Goal: Task Accomplishment & Management: Manage account settings

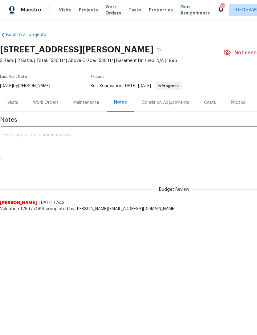
click at [153, 11] on span "Properties" at bounding box center [161, 10] width 24 height 6
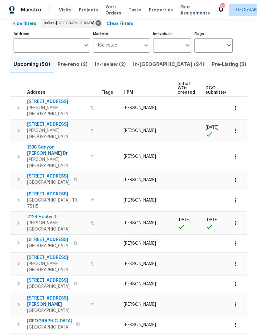
scroll to position [31, 0]
click at [172, 46] on input "Individuals" at bounding box center [167, 46] width 29 height 15
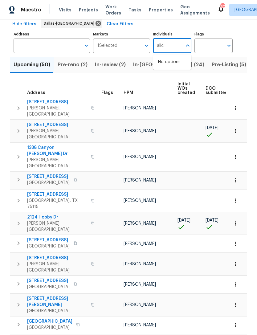
type input "alicia"
click at [176, 60] on li "[PERSON_NAME]" at bounding box center [172, 65] width 28 height 13
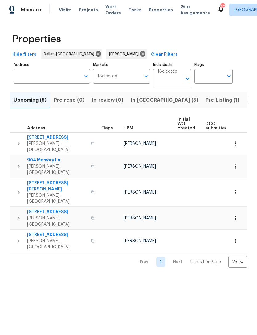
click at [140, 104] on span "In-reno (5)" at bounding box center [165, 100] width 68 height 9
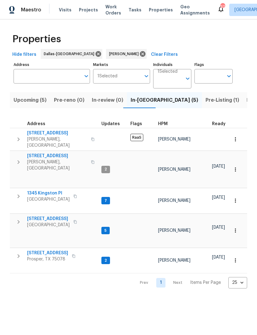
click at [50, 132] on span "1001 Ridgecrest Dr" at bounding box center [57, 133] width 60 height 6
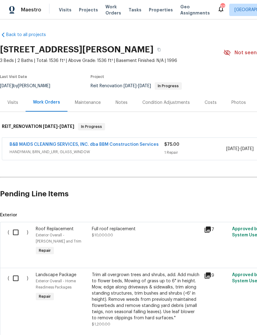
click at [119, 103] on div "Notes" at bounding box center [122, 103] width 12 height 6
click at [107, 9] on span "Work Orders" at bounding box center [114, 10] width 16 height 12
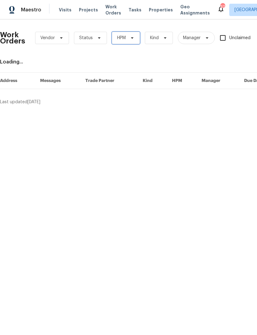
click at [128, 39] on span at bounding box center [131, 37] width 7 height 5
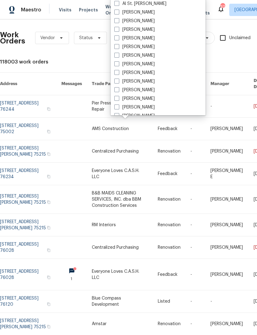
click at [135, 22] on label "[PERSON_NAME]" at bounding box center [134, 21] width 40 height 6
click at [118, 22] on input "[PERSON_NAME]" at bounding box center [116, 20] width 4 height 4
checkbox input "true"
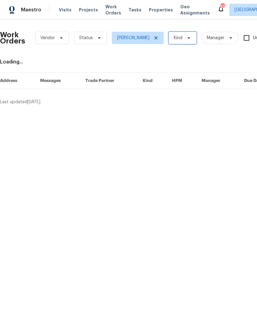
click at [174, 37] on span "Kind" at bounding box center [178, 38] width 9 height 6
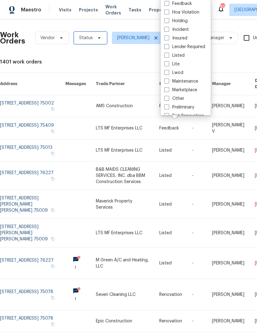
click at [90, 35] on span "Status" at bounding box center [86, 38] width 14 height 6
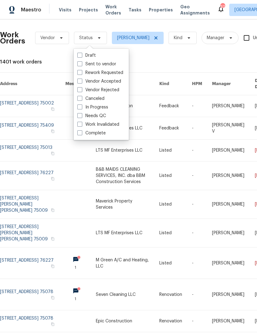
click at [102, 116] on label "Needs QC" at bounding box center [91, 116] width 29 height 6
click at [81, 116] on input "Needs QC" at bounding box center [79, 115] width 4 height 4
checkbox input "true"
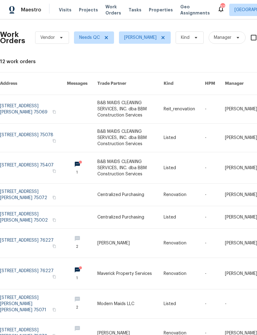
scroll to position [0, 0]
click at [131, 165] on link at bounding box center [130, 167] width 66 height 31
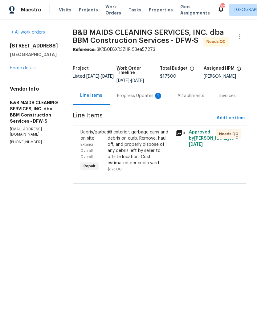
click at [143, 99] on div "Progress Updates 1" at bounding box center [140, 96] width 46 height 6
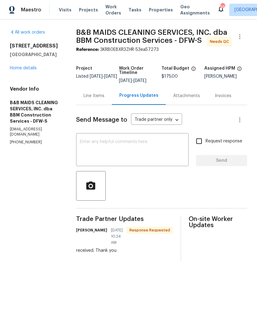
click at [105, 99] on div "Line Items" at bounding box center [94, 96] width 21 height 6
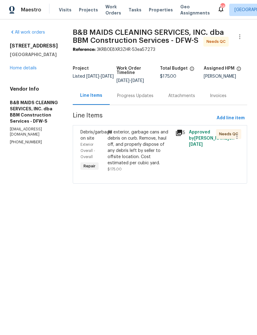
click at [142, 160] on div "All exterior, garbage cans and debris on curb. Remove, haul off, and properly d…" at bounding box center [140, 147] width 64 height 37
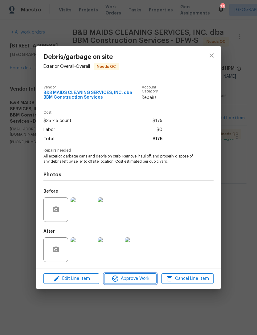
click at [132, 280] on span "Approve Work" at bounding box center [130, 279] width 48 height 8
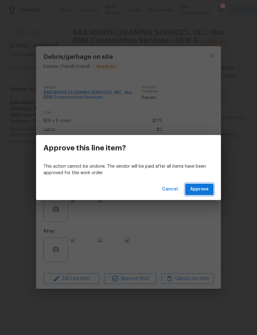
click at [202, 188] on span "Approve" at bounding box center [199, 190] width 19 height 8
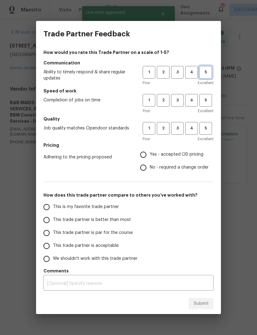
click at [204, 77] on button "5" at bounding box center [206, 72] width 13 height 13
click at [205, 99] on span "5" at bounding box center [205, 100] width 11 height 7
click at [206, 125] on button "5" at bounding box center [206, 128] width 13 height 13
click at [189, 151] on span "Yes - accepted OD pricing" at bounding box center [177, 154] width 54 height 6
click at [150, 151] on input "Yes - accepted OD pricing" at bounding box center [143, 154] width 13 height 13
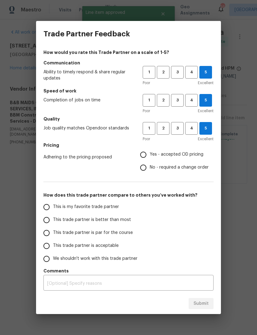
radio input "true"
click at [120, 220] on span "This trade partner is better than most" at bounding box center [92, 220] width 78 height 6
click at [53, 220] on input "This trade partner is better than most" at bounding box center [46, 220] width 13 height 13
click at [200, 304] on span "Submit" at bounding box center [201, 304] width 15 height 8
radio input "true"
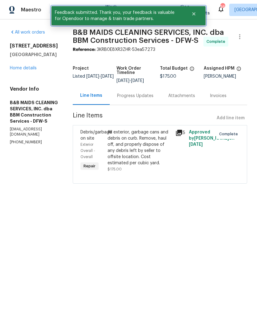
click at [194, 17] on button "Close" at bounding box center [194, 14] width 20 height 12
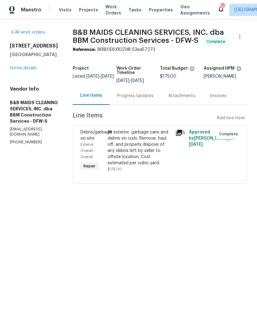
click at [107, 10] on span "Work Orders" at bounding box center [114, 10] width 16 height 12
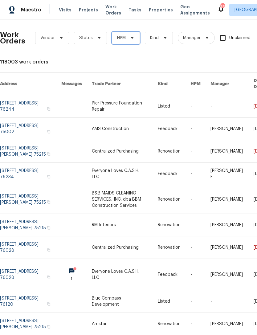
click at [135, 35] on span "HPM" at bounding box center [126, 38] width 28 height 12
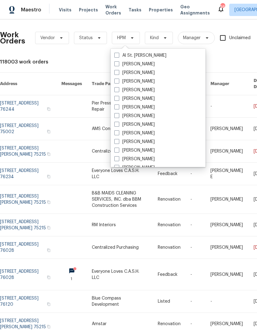
click at [138, 73] on label "[PERSON_NAME]" at bounding box center [134, 73] width 40 height 6
click at [118, 73] on input "[PERSON_NAME]" at bounding box center [116, 72] width 4 height 4
checkbox input "true"
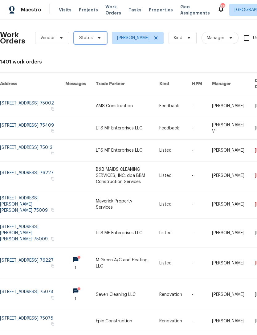
click at [97, 37] on icon at bounding box center [99, 37] width 5 height 5
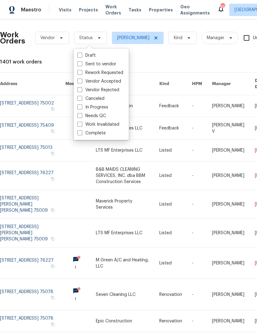
click at [100, 114] on label "Needs QC" at bounding box center [91, 116] width 29 height 6
click at [81, 114] on input "Needs QC" at bounding box center [79, 115] width 4 height 4
checkbox input "true"
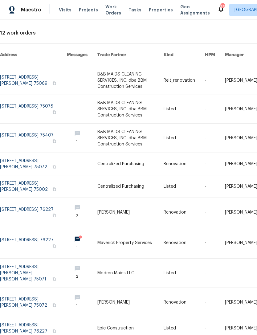
scroll to position [29, 0]
click at [26, 232] on link at bounding box center [33, 243] width 67 height 31
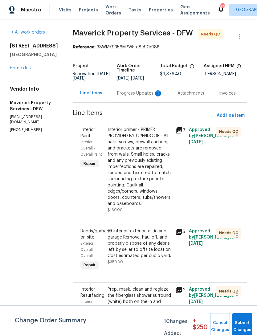
click at [145, 97] on div "Progress Updates 1" at bounding box center [140, 93] width 46 height 6
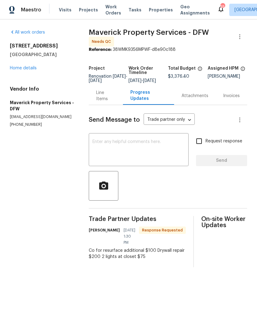
click at [110, 99] on div "Line Items" at bounding box center [105, 96] width 19 height 12
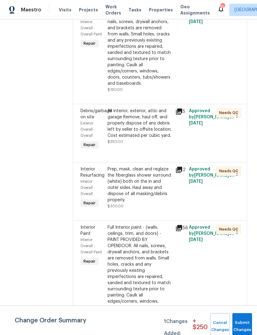
scroll to position [121, 0]
click at [159, 203] on div "Prep, mask, clean and reglaze the fiberglass shower surround (white) both on th…" at bounding box center [140, 184] width 64 height 37
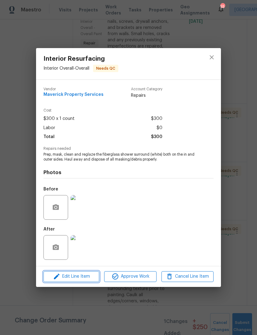
click at [89, 274] on span "Edit Line Item" at bounding box center [71, 277] width 52 height 8
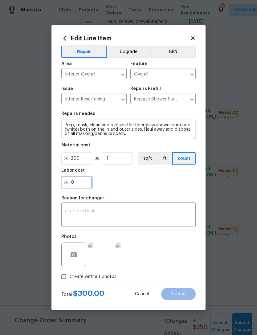
click at [78, 182] on input "0" at bounding box center [76, 182] width 31 height 12
type input "100"
click at [155, 205] on div "x ​" at bounding box center [128, 215] width 135 height 23
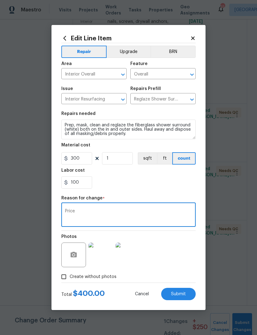
type textarea "Price"
click at [134, 184] on div "100" at bounding box center [128, 182] width 135 height 12
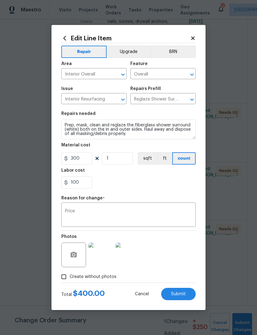
click at [182, 292] on span "Submit" at bounding box center [178, 294] width 15 height 5
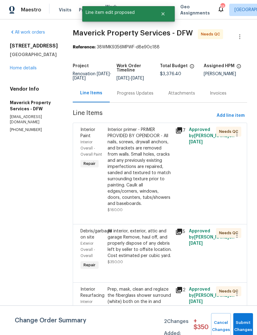
scroll to position [0, 0]
click at [149, 97] on div "Progress Updates" at bounding box center [135, 93] width 36 height 6
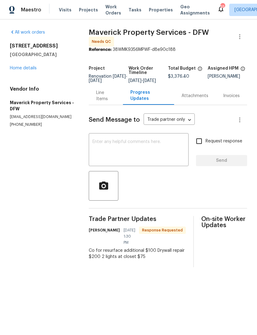
click at [114, 97] on div "Line Items" at bounding box center [105, 96] width 19 height 12
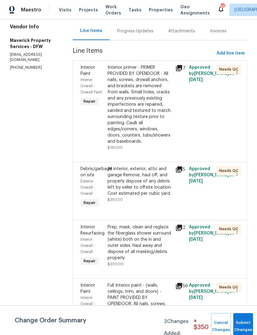
scroll to position [51, 0]
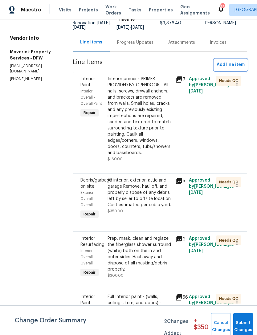
click at [239, 69] on span "Add line item" at bounding box center [231, 65] width 28 height 8
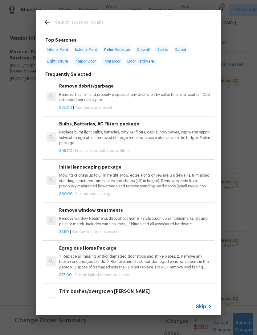
click at [163, 15] on div at bounding box center [114, 22] width 157 height 24
click at [125, 25] on input "text" at bounding box center [120, 23] width 131 height 9
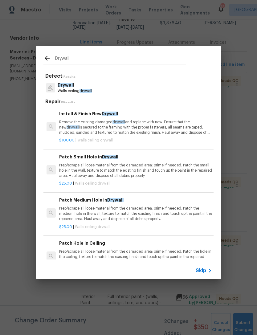
type input "Drywall"
click at [112, 83] on div "Drywall Walls ceiling drywall" at bounding box center [129, 88] width 170 height 17
click at [127, 89] on div "Drywall Walls ceiling drywall" at bounding box center [129, 88] width 170 height 17
click at [139, 121] on p "Remove the existing damaged drywall and replace with new. Ensure that the new d…" at bounding box center [135, 128] width 153 height 16
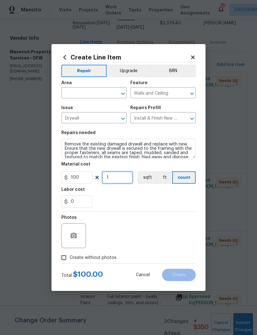
click at [118, 173] on input "1" at bounding box center [117, 178] width 31 height 12
click at [124, 176] on input "1" at bounding box center [117, 178] width 31 height 12
type input "2"
click at [98, 95] on input "text" at bounding box center [85, 94] width 48 height 10
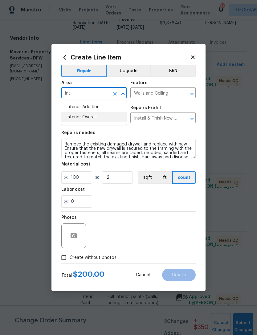
click at [114, 118] on li "Interior Overall" at bounding box center [93, 117] width 65 height 10
type input "Interior Overall"
click at [162, 209] on section "Repairs needed Remove the existing damaged drywall and replace with new. Ensure…" at bounding box center [128, 169] width 135 height 85
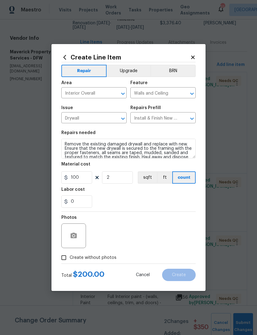
click at [102, 258] on span "Create without photos" at bounding box center [93, 258] width 47 height 6
click at [70, 258] on input "Create without photos" at bounding box center [64, 258] width 12 height 12
checkbox input "true"
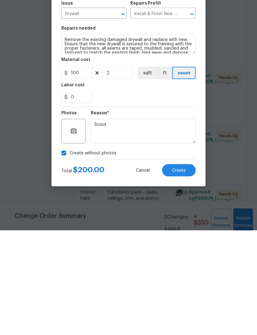
type textarea "Scout"
click at [187, 269] on button "Create" at bounding box center [179, 275] width 34 height 12
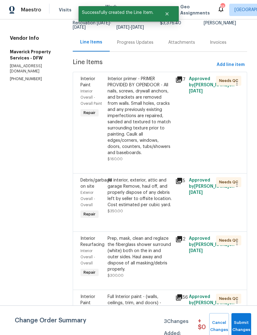
scroll to position [0, 0]
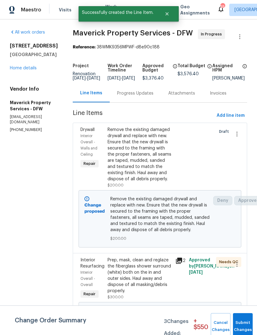
click at [148, 97] on div "Progress Updates" at bounding box center [135, 93] width 36 height 6
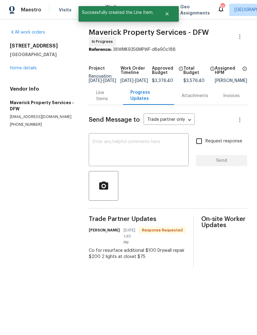
click at [113, 100] on div "Line Items" at bounding box center [105, 96] width 19 height 12
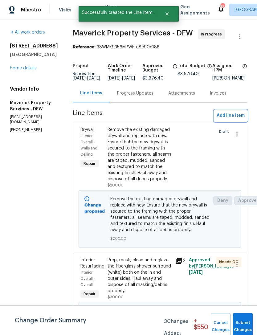
click at [232, 120] on span "Add line item" at bounding box center [231, 116] width 28 height 8
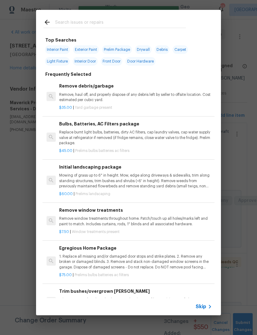
click at [140, 22] on input "text" at bounding box center [120, 23] width 131 height 9
type input "Flush mou"
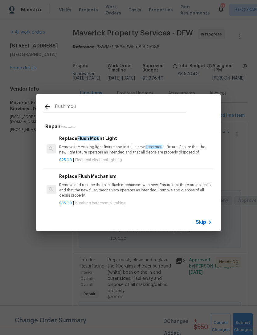
click at [139, 150] on p "Remove the existing light fixture and install a new, flush mou nt fixture. Ensu…" at bounding box center [135, 150] width 153 height 10
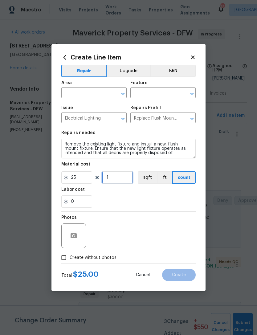
click at [117, 182] on input "1" at bounding box center [117, 178] width 31 height 12
click at [120, 176] on input "1" at bounding box center [117, 178] width 31 height 12
type input "3"
click at [115, 199] on div "0" at bounding box center [128, 202] width 135 height 12
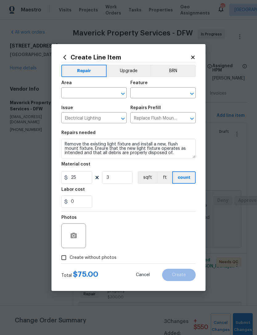
click at [80, 90] on input "text" at bounding box center [85, 94] width 48 height 10
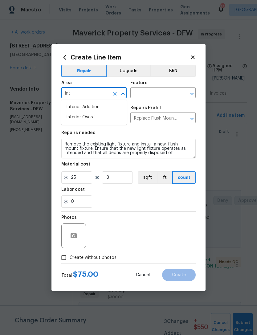
click at [116, 113] on li "Interior Overall" at bounding box center [93, 117] width 65 height 10
type input "Interior Overall"
click at [158, 84] on div "Feature" at bounding box center [163, 85] width 65 height 8
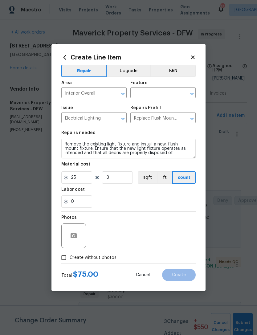
click at [172, 92] on input "text" at bounding box center [155, 94] width 48 height 10
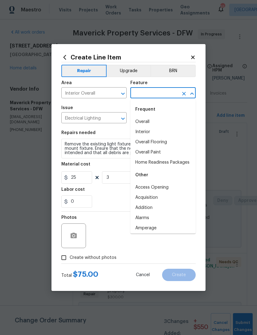
click at [158, 113] on div "Frequent" at bounding box center [163, 109] width 65 height 15
click at [158, 112] on div "Frequent" at bounding box center [163, 109] width 65 height 15
click at [152, 119] on li "Overall" at bounding box center [163, 122] width 65 height 10
type input "Overall"
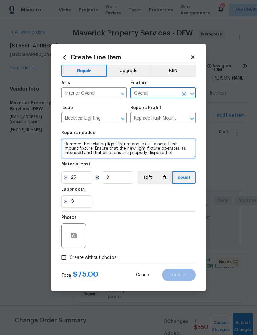
click at [66, 140] on textarea "Remove the existing light fixture and install a new, flush mount fixture. Ensur…" at bounding box center [128, 149] width 135 height 20
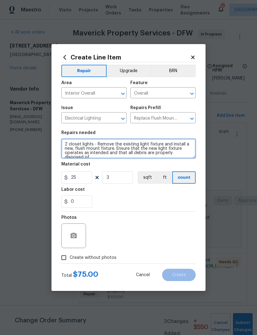
type textarea "2 closet lights - Remove the existing light fixture and install a new, flush mo…"
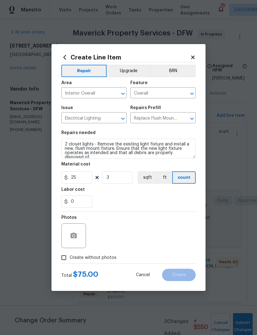
click at [158, 199] on div "0" at bounding box center [128, 202] width 135 height 12
click at [106, 259] on span "Create without photos" at bounding box center [93, 258] width 47 height 6
click at [70, 259] on input "Create without photos" at bounding box center [64, 258] width 12 height 12
checkbox input "true"
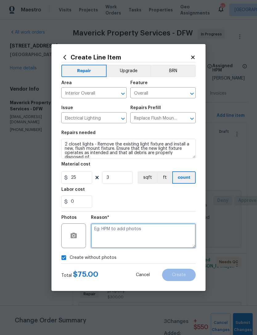
click at [140, 235] on textarea at bounding box center [143, 236] width 105 height 25
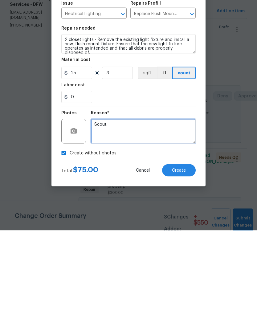
type textarea "Scout"
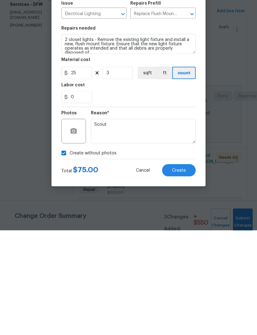
click at [187, 269] on button "Create" at bounding box center [179, 275] width 34 height 12
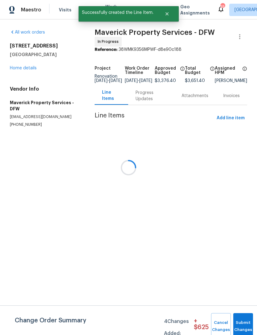
scroll to position [0, 0]
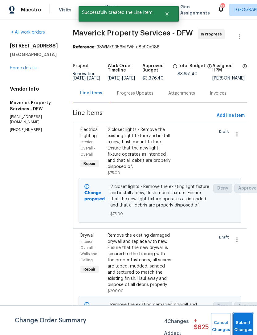
click at [245, 326] on span "Submit Changes" at bounding box center [244, 327] width 14 height 14
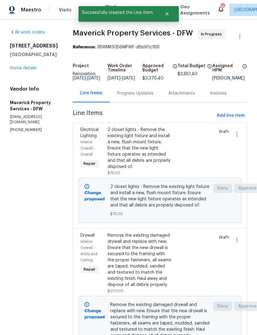
click at [169, 12] on icon "Close" at bounding box center [167, 13] width 5 height 5
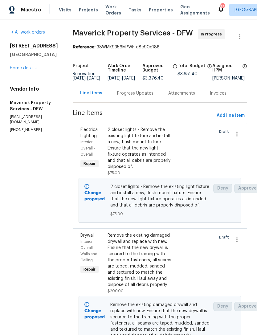
click at [106, 10] on span "Work Orders" at bounding box center [114, 10] width 16 height 12
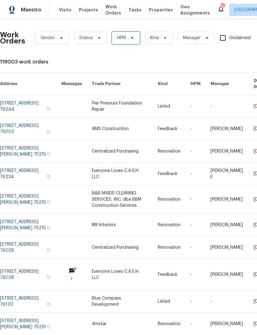
click at [128, 37] on span at bounding box center [131, 37] width 7 height 5
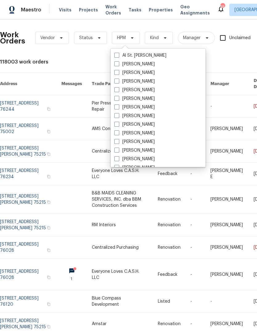
click at [143, 71] on label "[PERSON_NAME]" at bounding box center [134, 73] width 40 height 6
click at [118, 71] on input "[PERSON_NAME]" at bounding box center [116, 72] width 4 height 4
checkbox input "true"
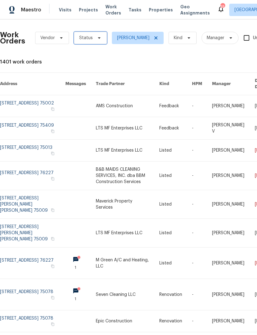
click at [97, 39] on icon at bounding box center [99, 37] width 5 height 5
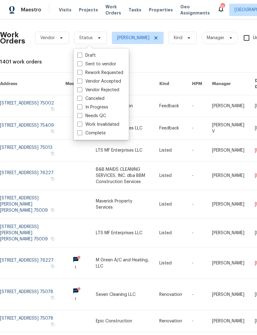
click at [102, 115] on label "Needs QC" at bounding box center [91, 116] width 29 height 6
click at [81, 115] on input "Needs QC" at bounding box center [79, 115] width 4 height 4
checkbox input "true"
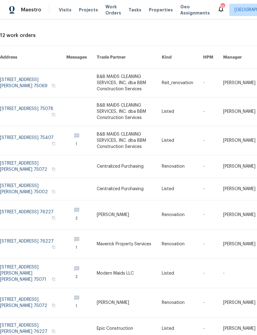
scroll to position [27, 0]
click at [26, 264] on link at bounding box center [33, 273] width 66 height 29
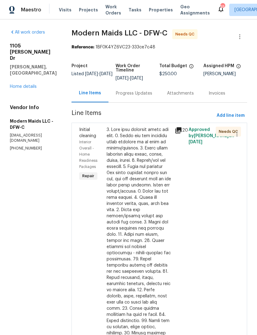
click at [137, 97] on div "Progress Updates" at bounding box center [134, 93] width 36 height 6
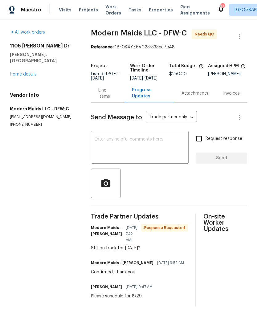
click at [104, 97] on div "Line Items" at bounding box center [107, 93] width 19 height 12
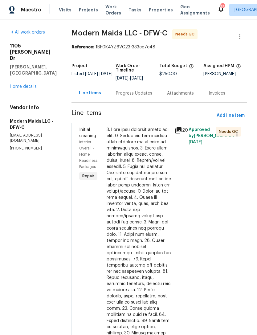
click at [141, 170] on div at bounding box center [139, 275] width 65 height 296
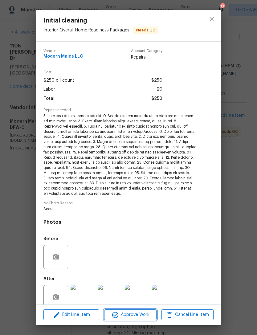
click at [143, 317] on span "Approve Work" at bounding box center [130, 315] width 48 height 8
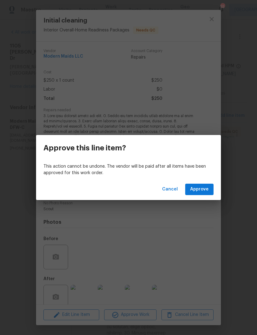
click at [200, 185] on button "Approve" at bounding box center [199, 189] width 28 height 11
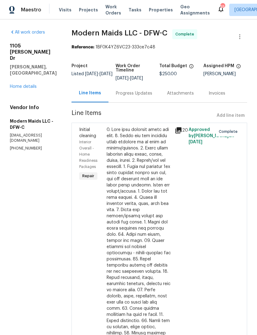
click at [111, 8] on span "Work Orders" at bounding box center [114, 10] width 16 height 12
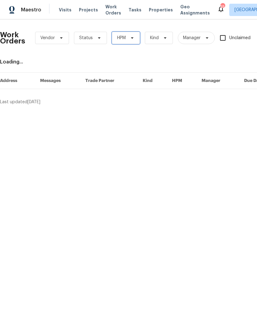
click at [126, 38] on span "HPM" at bounding box center [126, 38] width 28 height 12
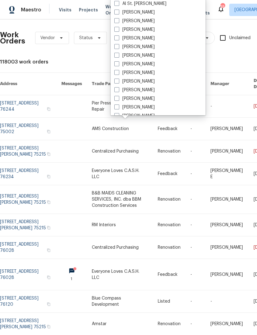
click at [138, 23] on label "[PERSON_NAME]" at bounding box center [134, 21] width 40 height 6
click at [118, 22] on input "[PERSON_NAME]" at bounding box center [116, 20] width 4 height 4
checkbox input "true"
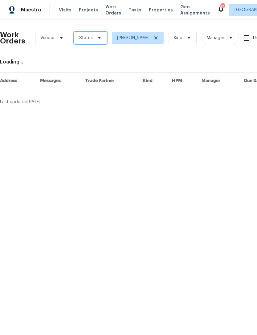
click at [92, 37] on span "Status" at bounding box center [90, 38] width 33 height 12
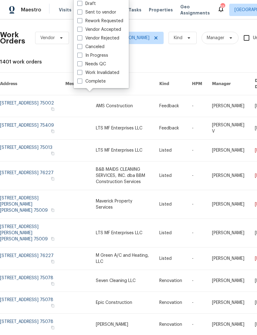
click at [102, 64] on label "Needs QC" at bounding box center [91, 64] width 29 height 6
click at [81, 64] on input "Needs QC" at bounding box center [79, 63] width 4 height 4
checkbox input "true"
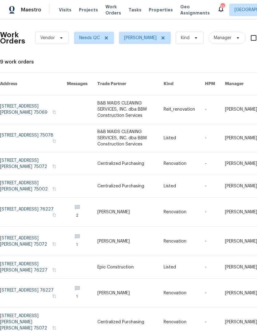
click at [25, 256] on link at bounding box center [33, 267] width 67 height 22
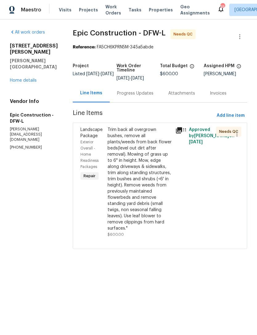
click at [127, 93] on div "Progress Updates" at bounding box center [135, 93] width 36 height 6
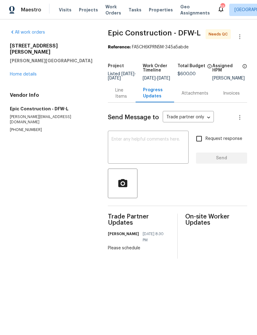
click at [117, 100] on div "Line Items" at bounding box center [121, 93] width 13 height 12
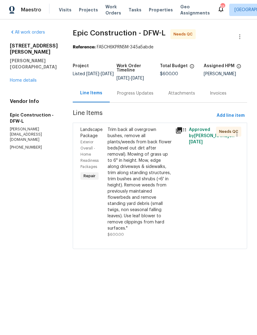
click at [138, 187] on div "Trim back all overgrown bushes, remove all plants/weeds from back flower beds(l…" at bounding box center [140, 179] width 64 height 105
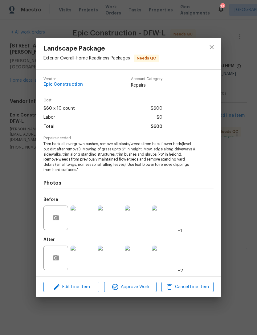
click at [85, 259] on img at bounding box center [83, 258] width 25 height 25
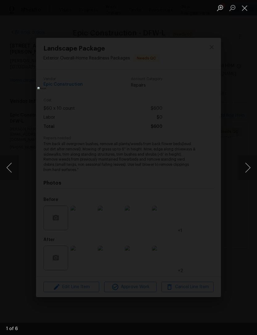
click at [243, 170] on button "Next image" at bounding box center [248, 167] width 19 height 25
click at [246, 170] on button "Next image" at bounding box center [248, 167] width 19 height 25
click at [248, 170] on button "Next image" at bounding box center [248, 167] width 19 height 25
click at [232, 219] on div "Lightbox" at bounding box center [128, 167] width 257 height 335
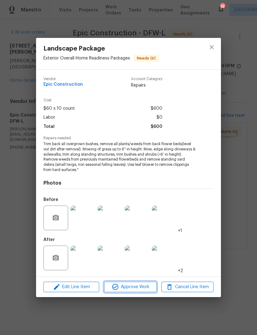
click at [143, 284] on span "Approve Work" at bounding box center [130, 288] width 48 height 8
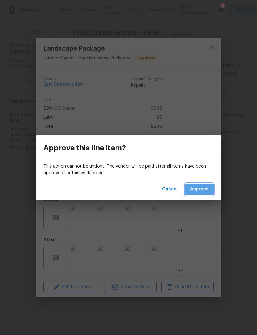
click at [204, 194] on button "Approve" at bounding box center [199, 189] width 28 height 11
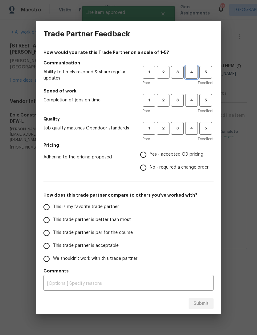
click at [195, 68] on button "4" at bounding box center [191, 72] width 13 height 13
click at [196, 99] on span "4" at bounding box center [191, 100] width 11 height 7
click at [193, 128] on span "4" at bounding box center [191, 128] width 11 height 7
click at [184, 155] on span "Yes - accepted OD pricing" at bounding box center [177, 154] width 54 height 6
click at [150, 155] on input "Yes - accepted OD pricing" at bounding box center [143, 154] width 13 height 13
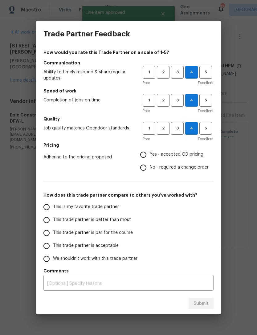
radio input "true"
click at [116, 222] on span "This trade partner is better than most" at bounding box center [92, 220] width 78 height 6
click at [53, 222] on input "This trade partner is better than most" at bounding box center [46, 220] width 13 height 13
click at [204, 301] on span "Submit" at bounding box center [201, 304] width 15 height 8
radio input "true"
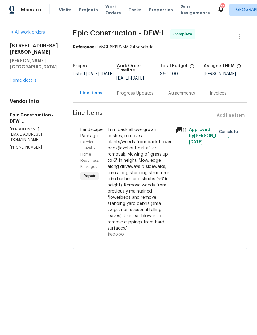
click at [109, 15] on span "Work Orders" at bounding box center [114, 10] width 16 height 12
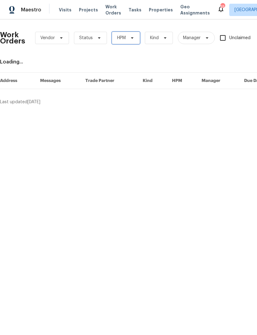
click at [132, 43] on span "HPM" at bounding box center [126, 38] width 28 height 12
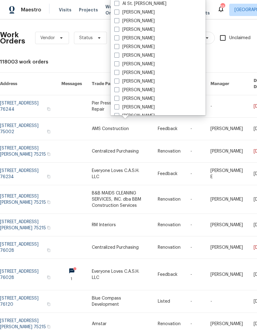
click at [144, 22] on label "[PERSON_NAME]" at bounding box center [134, 21] width 40 height 6
click at [118, 22] on input "[PERSON_NAME]" at bounding box center [116, 20] width 4 height 4
checkbox input "true"
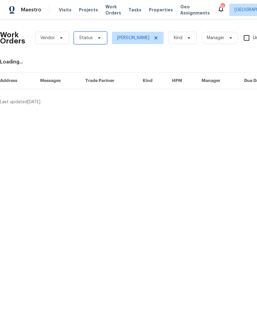
click at [101, 40] on span "Status" at bounding box center [90, 38] width 33 height 12
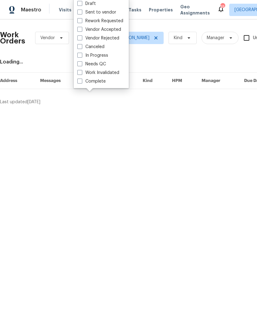
click at [105, 64] on label "Needs QC" at bounding box center [91, 64] width 29 height 6
click at [81, 64] on input "Needs QC" at bounding box center [79, 63] width 4 height 4
checkbox input "true"
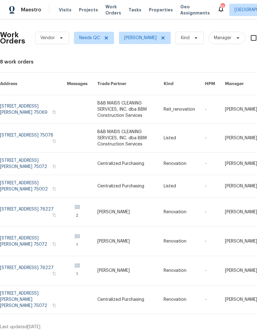
click at [115, 127] on link at bounding box center [130, 138] width 66 height 28
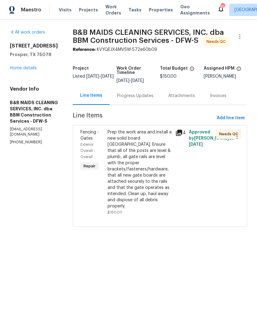
click at [168, 180] on div "Prep the work area and install a new solid board [GEOGRAPHIC_DATA]. Ensure that…" at bounding box center [140, 169] width 64 height 80
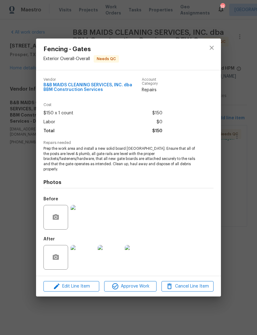
click at [86, 255] on img at bounding box center [83, 257] width 25 height 25
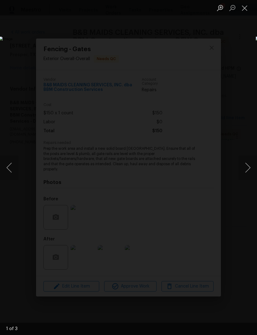
click at [247, 173] on button "Next image" at bounding box center [248, 167] width 19 height 25
click at [249, 172] on button "Next image" at bounding box center [248, 167] width 19 height 25
click at [243, 175] on button "Next image" at bounding box center [248, 167] width 19 height 25
click at [250, 13] on button "Close lightbox" at bounding box center [245, 7] width 12 height 11
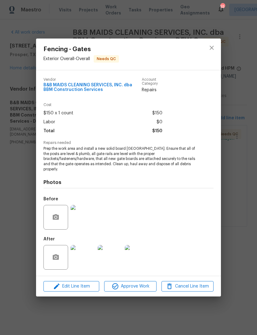
click at [89, 222] on img at bounding box center [83, 217] width 25 height 25
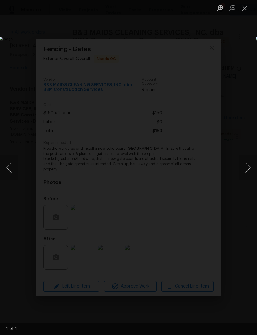
click at [244, 8] on button "Close lightbox" at bounding box center [245, 7] width 12 height 11
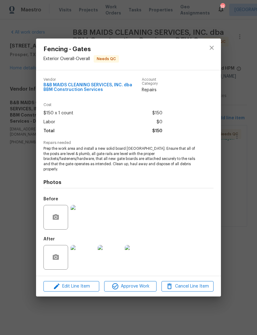
click at [86, 215] on img at bounding box center [83, 217] width 25 height 25
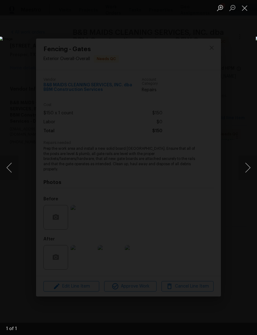
click at [248, 5] on button "Close lightbox" at bounding box center [245, 7] width 12 height 11
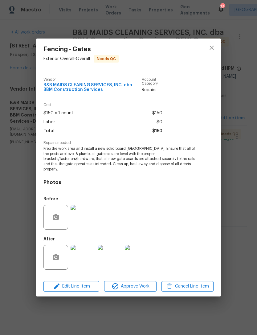
click at [84, 252] on img at bounding box center [83, 257] width 25 height 25
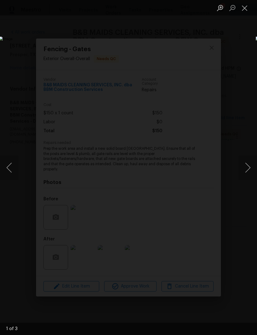
click at [247, 167] on button "Next image" at bounding box center [248, 167] width 19 height 25
click at [248, 165] on button "Next image" at bounding box center [248, 167] width 19 height 25
click at [245, 8] on button "Close lightbox" at bounding box center [245, 7] width 12 height 11
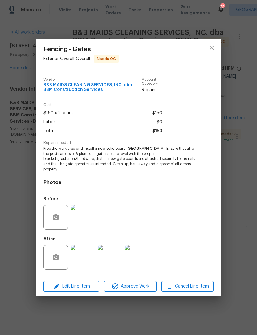
click at [88, 214] on img at bounding box center [83, 217] width 25 height 25
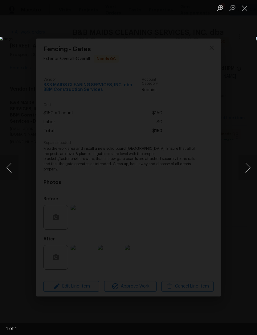
click at [247, 9] on button "Close lightbox" at bounding box center [245, 7] width 12 height 11
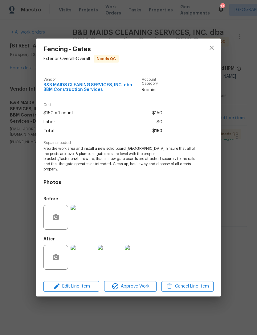
click at [234, 122] on div "Fencing - Gates Exterior Overall - Overall Needs QC Vendor B&B MAIDS CLEANING S…" at bounding box center [128, 167] width 257 height 335
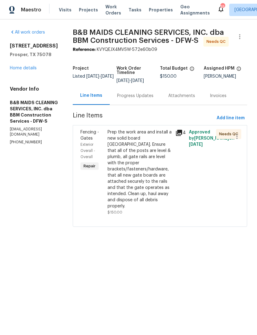
click at [148, 99] on div "Progress Updates" at bounding box center [135, 96] width 36 height 6
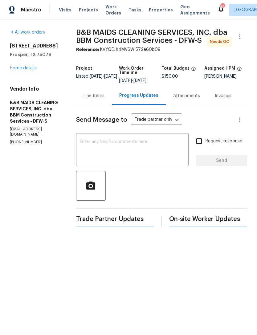
click at [151, 161] on textarea at bounding box center [132, 151] width 105 height 22
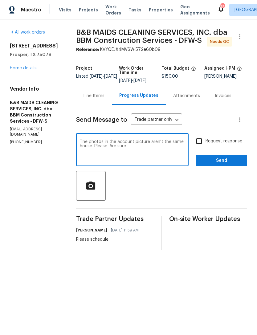
click at [154, 155] on textarea "The photos in the account picture aren’t the same house. Please. Are sure" at bounding box center [132, 151] width 105 height 22
click at [145, 156] on textarea "The photos in the account picture aren’t the same house. Please. Are sure" at bounding box center [132, 151] width 105 height 22
click at [179, 159] on textarea "The photos in the account picture aren’t the same house. Please. Make sure" at bounding box center [132, 151] width 105 height 22
type textarea "The photos in the account picture aren’t the same house. Please. Make sure the …"
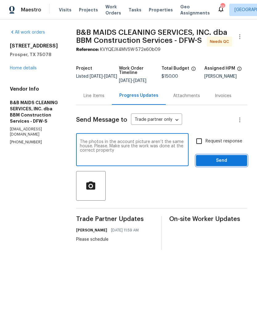
click at [223, 167] on button "Send" at bounding box center [221, 160] width 51 height 11
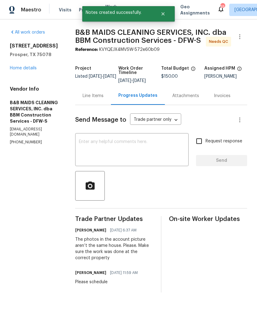
click at [27, 68] on link "Home details" at bounding box center [23, 68] width 27 height 4
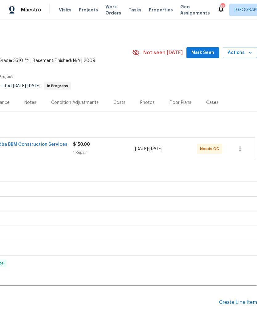
scroll to position [0, 91]
click at [242, 49] on span "Actions" at bounding box center [240, 53] width 24 height 8
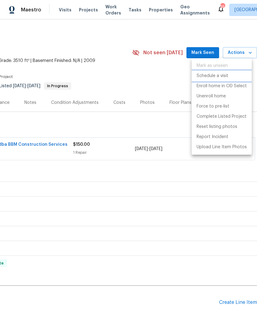
click at [228, 75] on p "Schedule a visit" at bounding box center [213, 76] width 32 height 6
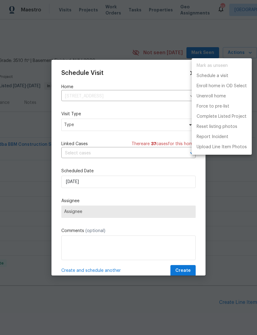
click at [103, 118] on div at bounding box center [128, 167] width 257 height 335
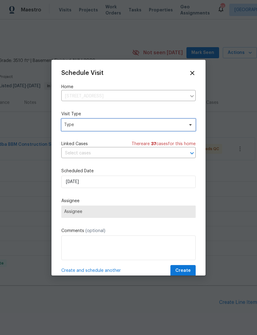
click at [114, 125] on span "Type" at bounding box center [124, 125] width 120 height 6
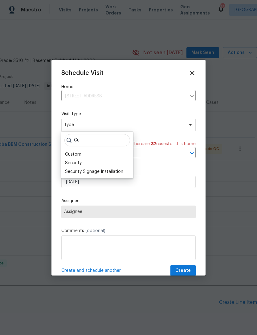
type input "Cu"
click at [82, 151] on div "Custom" at bounding box center [97, 154] width 68 height 9
click at [77, 153] on div "Custom" at bounding box center [73, 154] width 16 height 6
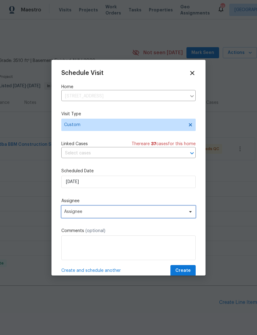
click at [88, 212] on span "Assignee" at bounding box center [124, 211] width 121 height 5
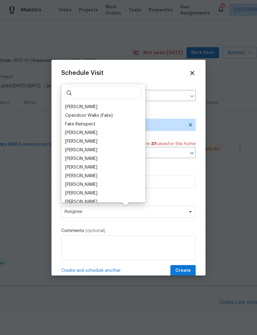
click at [83, 106] on div "[PERSON_NAME]" at bounding box center [81, 107] width 32 height 6
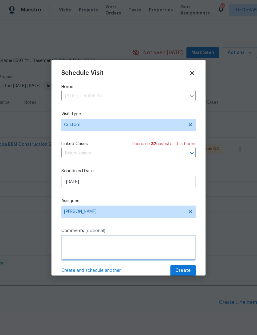
click at [105, 248] on textarea at bounding box center [128, 248] width 135 height 25
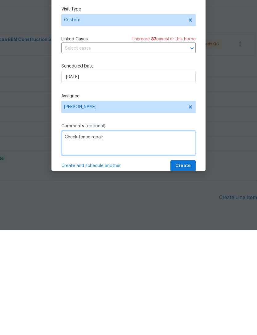
type textarea "Check fence repair"
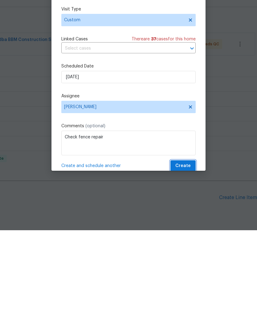
click at [184, 265] on button "Create" at bounding box center [183, 270] width 25 height 11
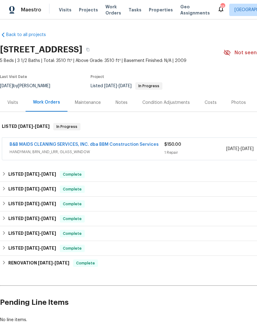
scroll to position [0, 0]
click at [108, 9] on span "Work Orders" at bounding box center [114, 10] width 16 height 12
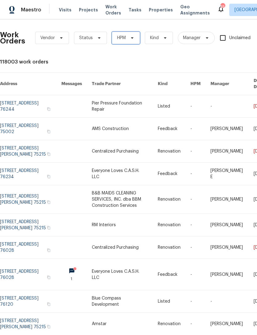
click at [126, 39] on span "HPM" at bounding box center [126, 38] width 28 height 12
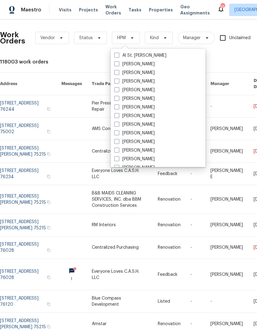
click at [139, 71] on label "[PERSON_NAME]" at bounding box center [134, 73] width 40 height 6
click at [118, 71] on input "[PERSON_NAME]" at bounding box center [116, 72] width 4 height 4
checkbox input "true"
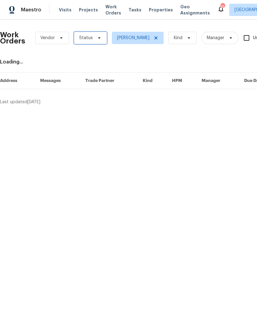
click at [95, 38] on span at bounding box center [98, 37] width 7 height 5
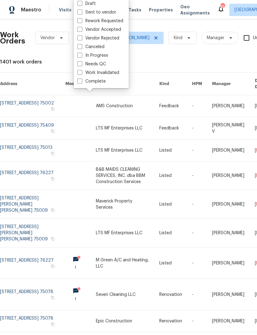
click at [100, 65] on label "Needs QC" at bounding box center [91, 64] width 29 height 6
click at [81, 65] on input "Needs QC" at bounding box center [79, 63] width 4 height 4
checkbox input "true"
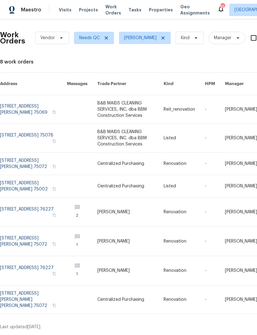
click at [26, 234] on link at bounding box center [33, 241] width 67 height 29
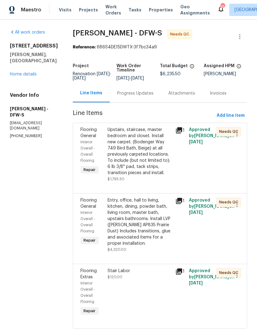
click at [132, 96] on div "Progress Updates" at bounding box center [135, 93] width 36 height 6
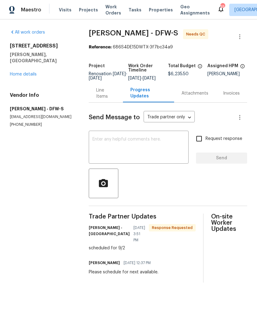
click at [108, 98] on div "Line Items" at bounding box center [105, 93] width 19 height 12
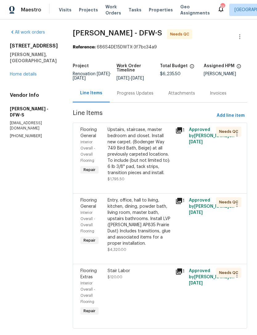
click at [134, 162] on div "Upstairs, staircase, master bedroom and closet. Install new carpet. (Bodenger W…" at bounding box center [140, 151] width 64 height 49
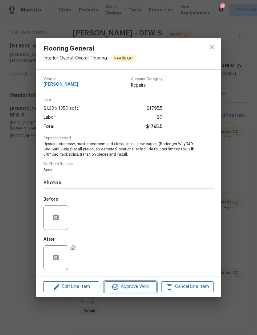
click at [147, 288] on span "Approve Work" at bounding box center [130, 287] width 48 height 8
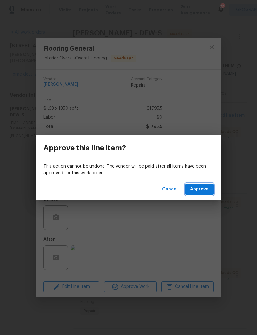
click at [208, 193] on span "Approve" at bounding box center [199, 190] width 19 height 8
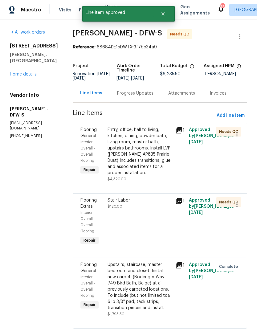
click at [137, 169] on div "Entry, office, hall to living, kitchen, dining, powder bath, living room, maste…" at bounding box center [140, 151] width 64 height 49
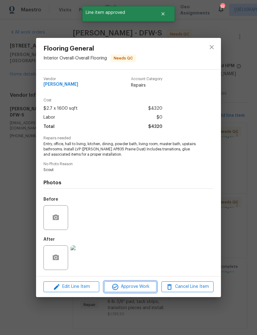
click at [138, 286] on span "Approve Work" at bounding box center [130, 287] width 48 height 8
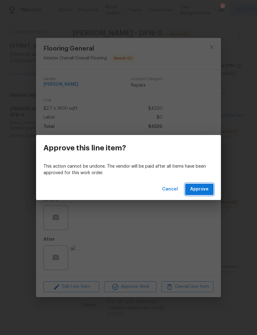
click at [208, 191] on span "Approve" at bounding box center [199, 190] width 19 height 8
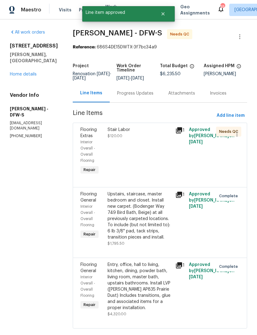
click at [134, 170] on div "Stair Labor $120.00" at bounding box center [140, 151] width 68 height 53
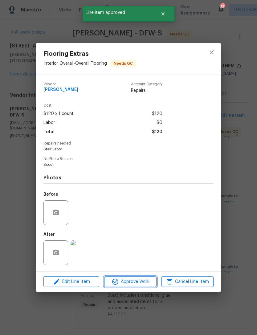
click at [135, 279] on button "Approve Work" at bounding box center [130, 282] width 52 height 11
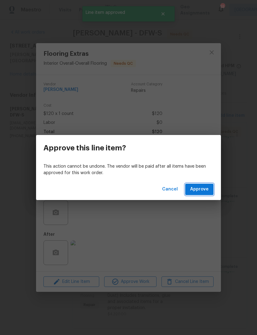
click at [208, 192] on span "Approve" at bounding box center [199, 190] width 19 height 8
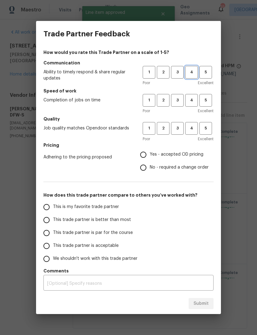
click at [190, 76] on button "4" at bounding box center [191, 72] width 13 height 13
click at [192, 99] on span "4" at bounding box center [191, 100] width 11 height 7
click at [194, 120] on h5 "Quality" at bounding box center [129, 119] width 170 height 6
click at [191, 126] on span "4" at bounding box center [191, 128] width 11 height 7
click at [184, 155] on span "Yes - accepted OD pricing" at bounding box center [177, 154] width 54 height 6
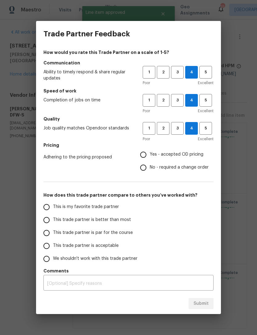
click at [150, 155] on input "Yes - accepted OD pricing" at bounding box center [143, 154] width 13 height 13
radio input "true"
click at [111, 219] on span "This trade partner is better than most" at bounding box center [92, 220] width 78 height 6
click at [53, 219] on input "This trade partner is better than most" at bounding box center [46, 220] width 13 height 13
click at [202, 302] on span "Submit" at bounding box center [201, 304] width 15 height 8
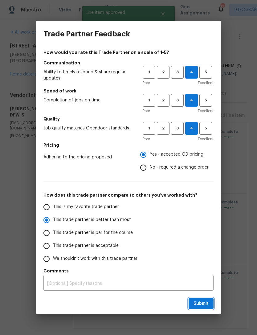
radio input "true"
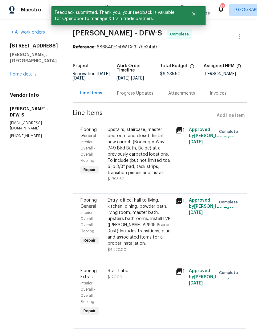
click at [34, 77] on link "Home details" at bounding box center [23, 74] width 27 height 4
